Goal: Transaction & Acquisition: Obtain resource

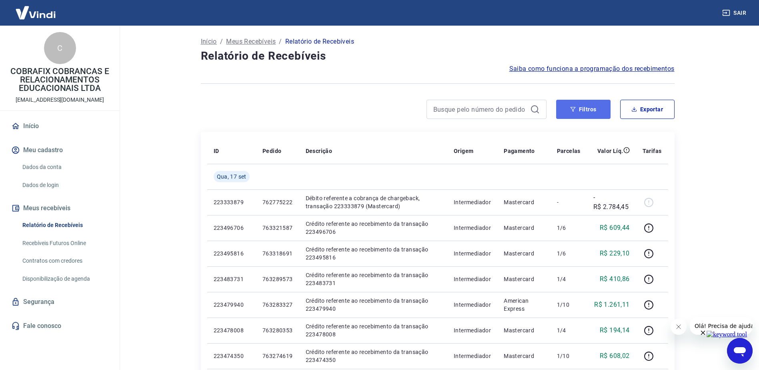
click at [591, 102] on button "Filtros" at bounding box center [583, 109] width 54 height 19
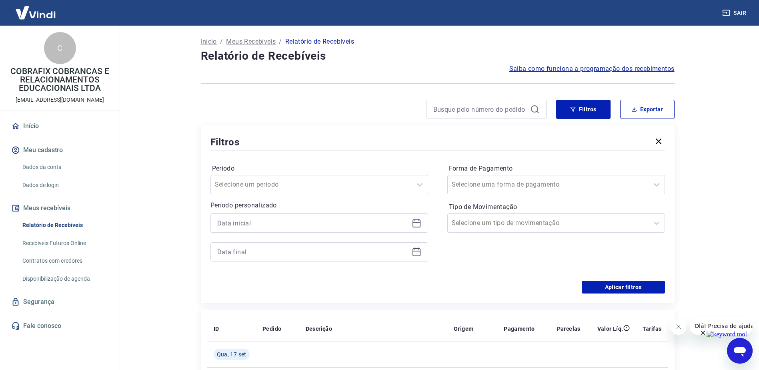
click at [418, 223] on icon at bounding box center [417, 223] width 10 height 10
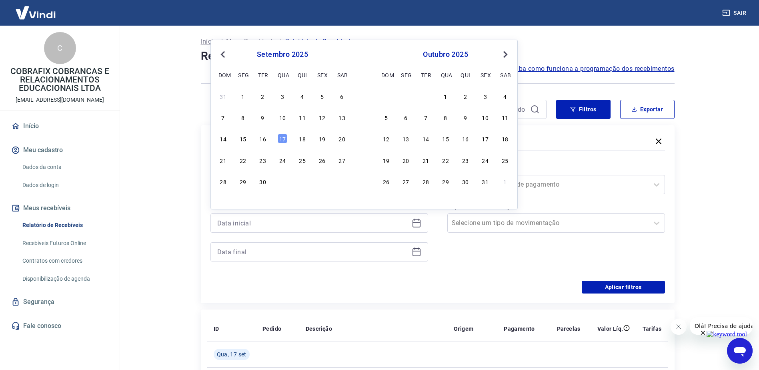
click at [168, 136] on main "Início / Meus Recebíveis / Relatório de Recebíveis Relatório de Recebíveis Saib…" at bounding box center [437, 198] width 643 height 344
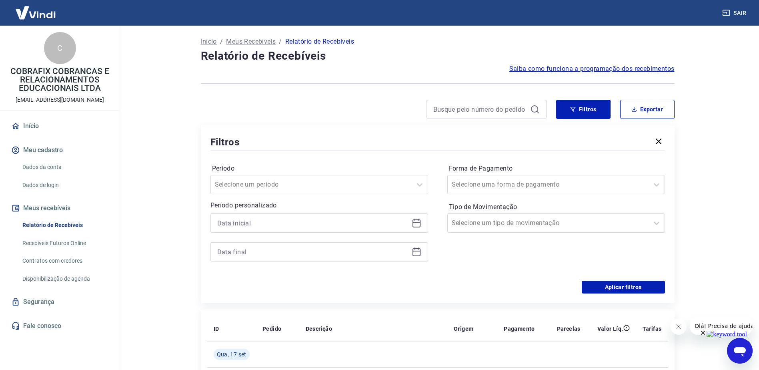
click at [415, 220] on icon at bounding box center [415, 220] width 1 height 2
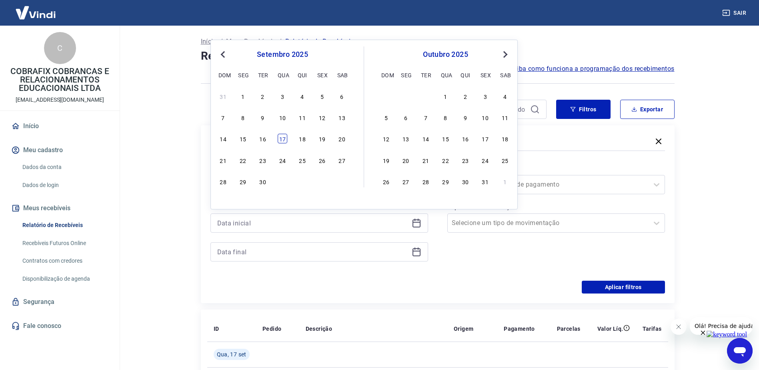
click at [286, 138] on div "17" at bounding box center [283, 139] width 10 height 10
type input "[DATE]"
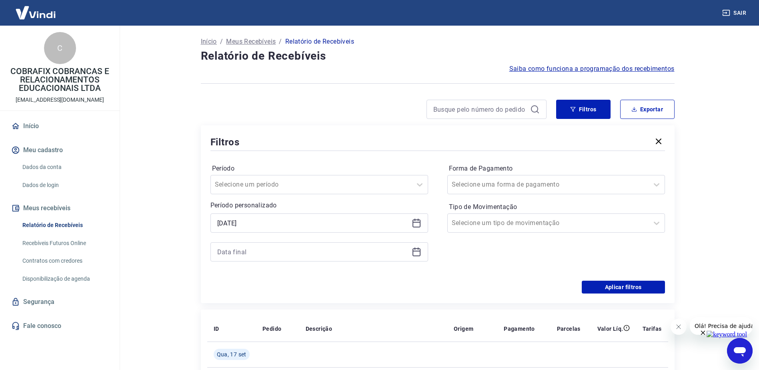
click at [420, 254] on icon at bounding box center [417, 252] width 8 height 8
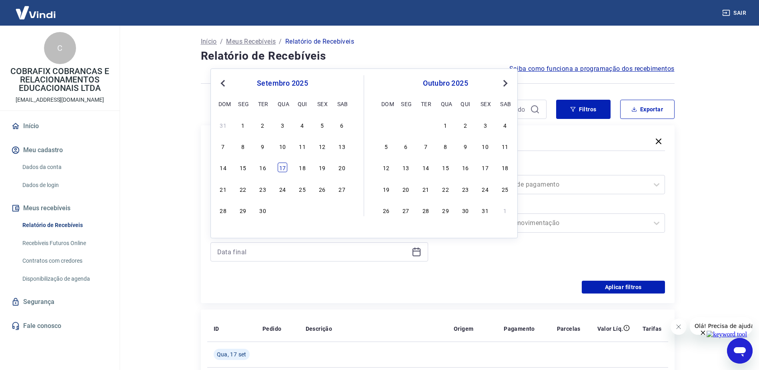
click at [283, 167] on div "17" at bounding box center [283, 167] width 10 height 10
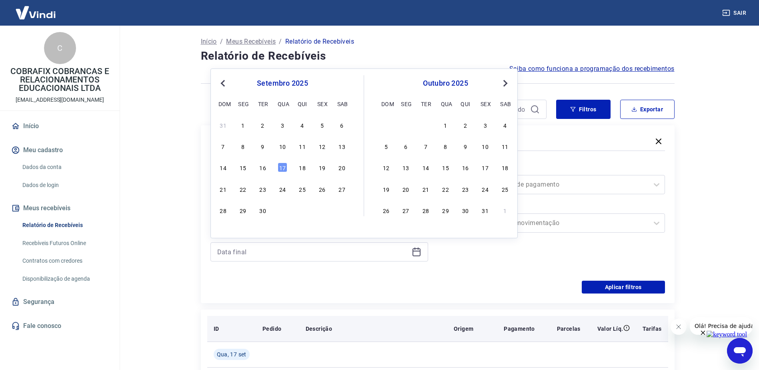
type input "[DATE]"
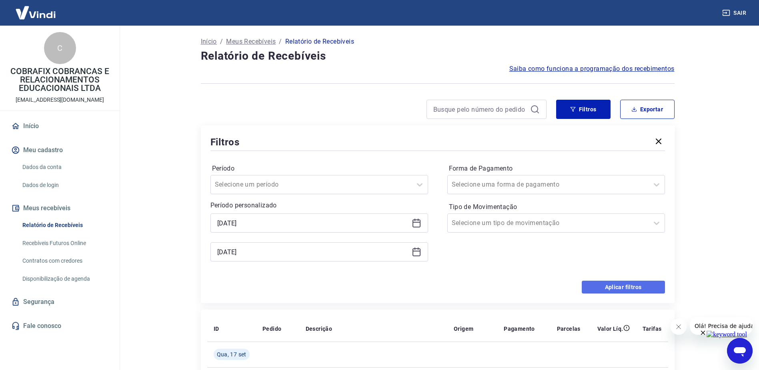
click at [617, 289] on button "Aplicar filtros" at bounding box center [623, 287] width 83 height 13
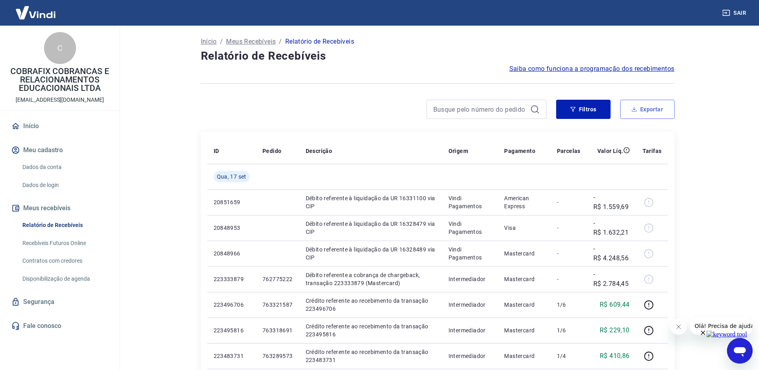
click at [662, 114] on button "Exportar" at bounding box center [647, 109] width 54 height 19
type input "[DATE]"
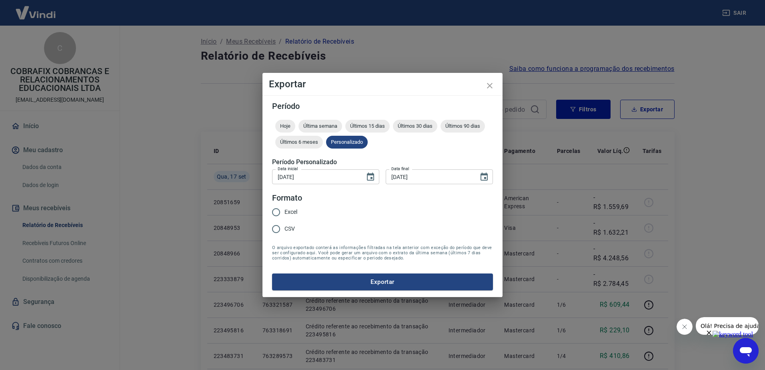
click at [286, 213] on span "Excel" at bounding box center [291, 212] width 13 height 8
click at [285, 213] on input "Excel" at bounding box center [276, 212] width 17 height 17
radio input "true"
click at [380, 275] on button "Exportar" at bounding box center [382, 281] width 221 height 17
